Goal: Transaction & Acquisition: Purchase product/service

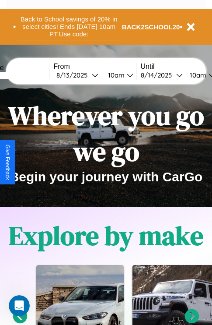
click at [69, 27] on button "Back to School savings of 20% in select cities! Ends 9/1 at 10am PT. Use code:" at bounding box center [69, 26] width 106 height 27
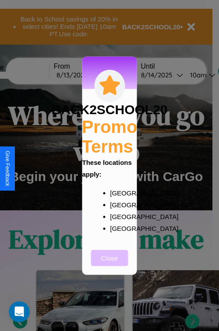
click at [109, 264] on button "Close" at bounding box center [109, 258] width 37 height 16
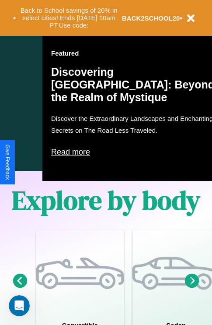
scroll to position [562, 0]
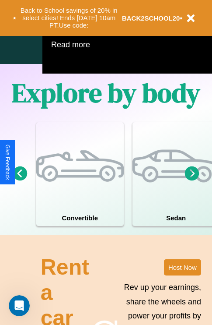
click at [192, 180] on icon at bounding box center [192, 173] width 14 height 14
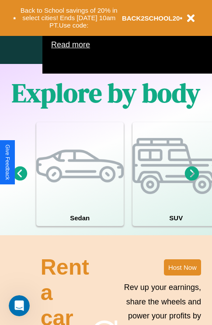
click at [20, 180] on icon at bounding box center [20, 173] width 14 height 14
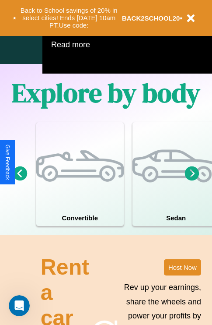
click at [192, 180] on icon at bounding box center [192, 173] width 14 height 14
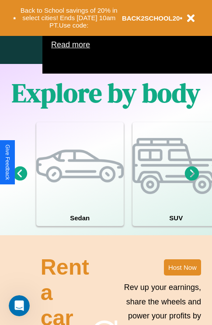
click at [192, 180] on icon at bounding box center [192, 173] width 14 height 14
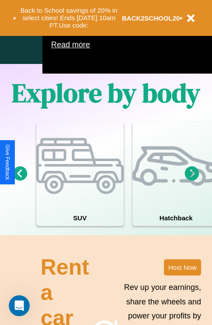
click at [20, 180] on icon at bounding box center [20, 173] width 14 height 14
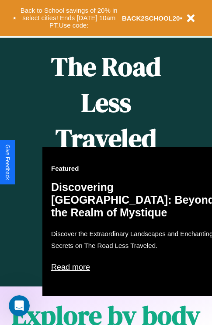
scroll to position [135, 0]
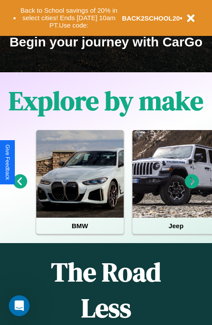
click at [192, 187] on icon at bounding box center [192, 181] width 14 height 14
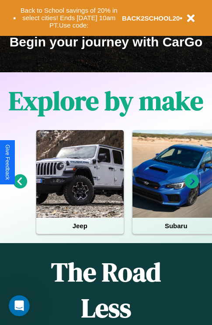
click at [192, 187] on icon at bounding box center [192, 181] width 14 height 14
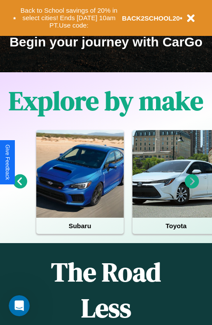
click at [192, 187] on icon at bounding box center [192, 181] width 14 height 14
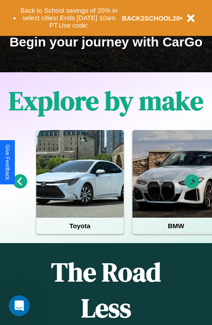
click at [20, 187] on icon at bounding box center [20, 181] width 14 height 14
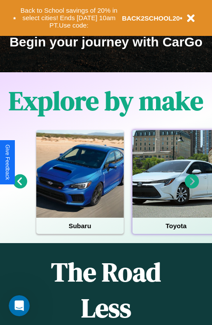
click at [176, 187] on div at bounding box center [177, 174] width 88 height 88
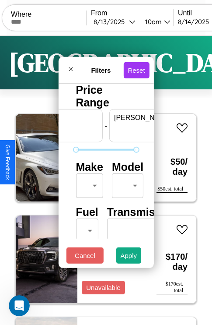
scroll to position [0, 54]
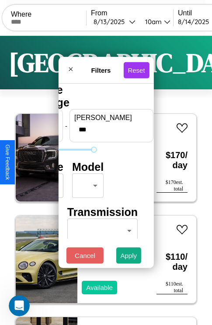
type input "***"
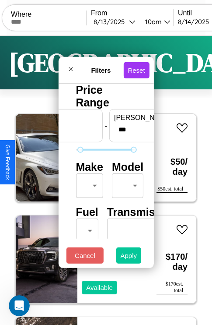
type input "**"
click at [129, 257] on button "Apply" at bounding box center [128, 255] width 25 height 16
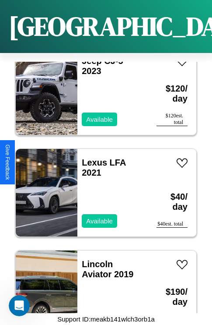
scroll to position [2368, 0]
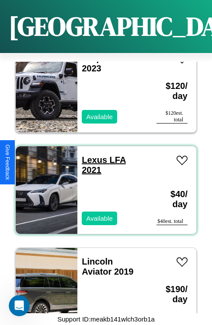
click at [92, 155] on link "Lexus LFA 2021" at bounding box center [104, 165] width 44 height 20
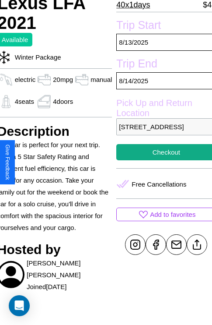
scroll to position [218, 35]
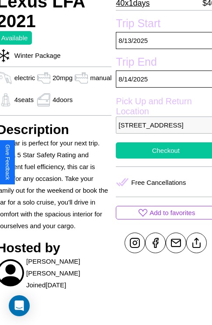
click at [162, 158] on button "Checkout" at bounding box center [166, 150] width 100 height 16
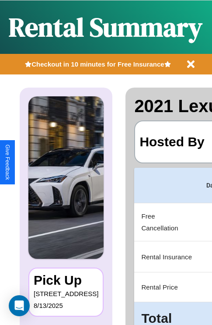
scroll to position [0, 165]
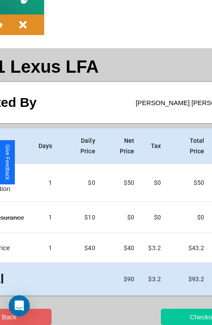
click at [169, 316] on button "Checkout" at bounding box center [203, 317] width 85 height 16
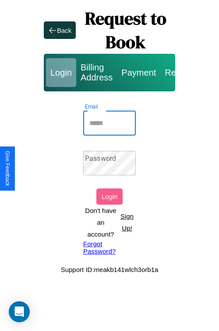
click at [109, 123] on input "Email" at bounding box center [109, 123] width 53 height 25
type input "**********"
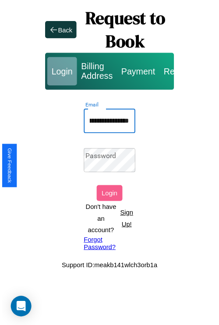
scroll to position [0, 0]
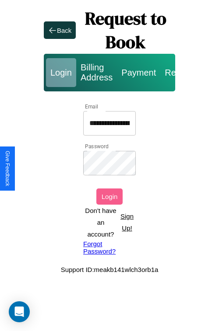
click at [109, 197] on button "Login" at bounding box center [109, 197] width 26 height 16
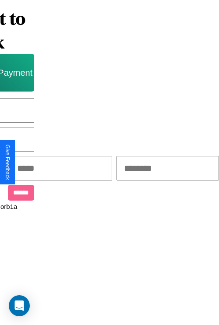
scroll to position [0, 149]
